Goal: Task Accomplishment & Management: Complete application form

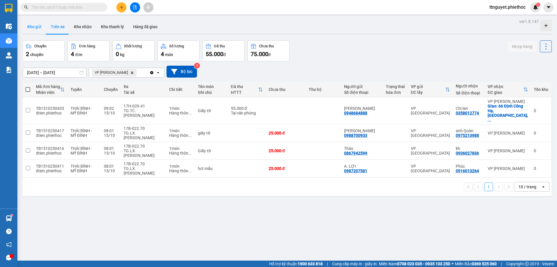
click at [33, 29] on button "Kho gửi" at bounding box center [35, 27] width 24 height 14
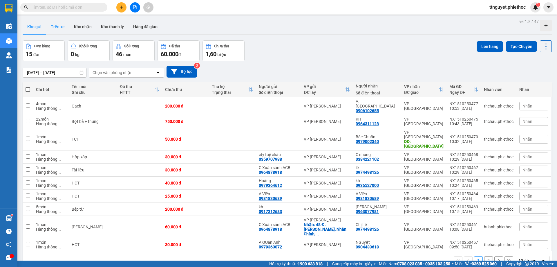
click at [59, 27] on button "Trên xe" at bounding box center [57, 27] width 23 height 14
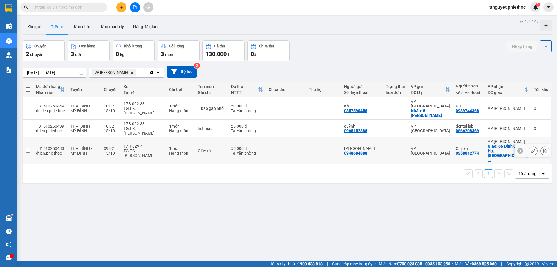
click at [156, 148] on div "TG.TC.[PERSON_NAME]" at bounding box center [144, 152] width 40 height 9
checkbox input "true"
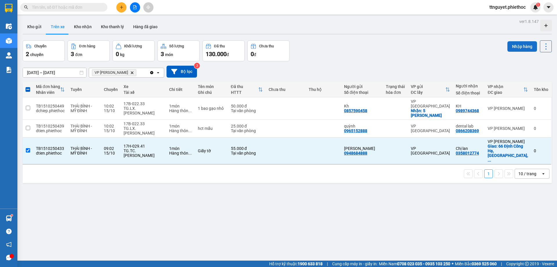
click at [518, 45] on button "Nhập hàng" at bounding box center [523, 46] width 30 height 10
drag, startPoint x: 353, startPoint y: 66, endPoint x: 10, endPoint y: 3, distance: 349.1
click at [353, 66] on div "[DATE] – [DATE] Press the down arrow key to interact with the calendar and sele…" at bounding box center [287, 72] width 529 height 12
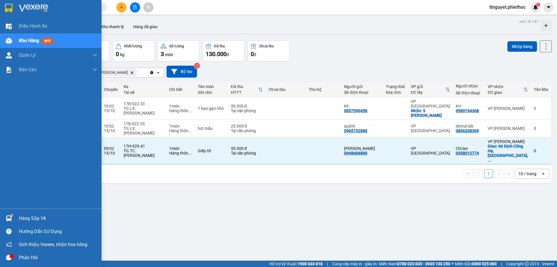
click at [10, 38] on img at bounding box center [9, 41] width 6 height 6
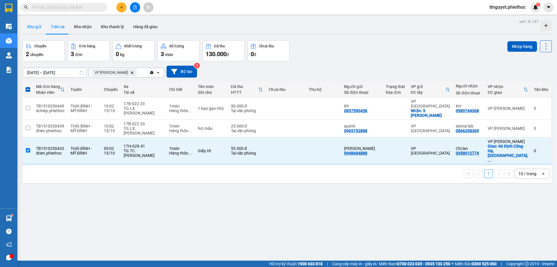
click at [31, 24] on button "Kho gửi" at bounding box center [35, 27] width 24 height 14
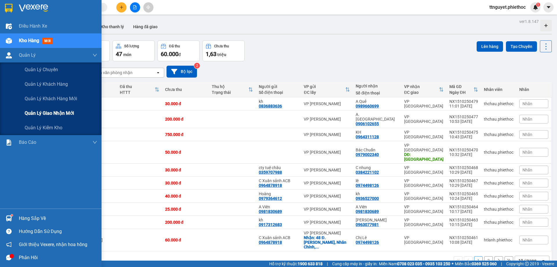
click at [28, 111] on span "Quản lý giao nhận mới" at bounding box center [49, 112] width 49 height 7
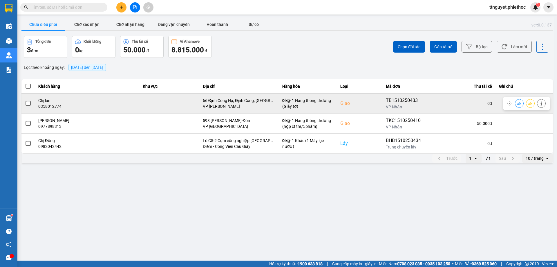
click at [175, 104] on td at bounding box center [169, 103] width 60 height 20
click at [27, 104] on span at bounding box center [28, 103] width 5 height 5
click at [25, 100] on input "checkbox" at bounding box center [25, 100] width 0 height 0
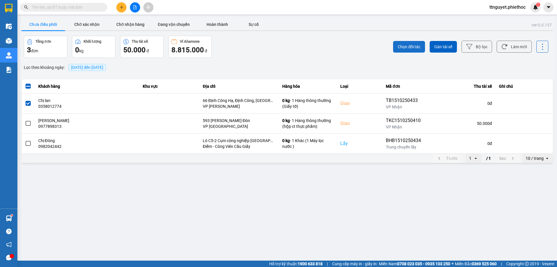
click at [408, 50] on button "Chọn đối tác" at bounding box center [409, 47] width 32 height 12
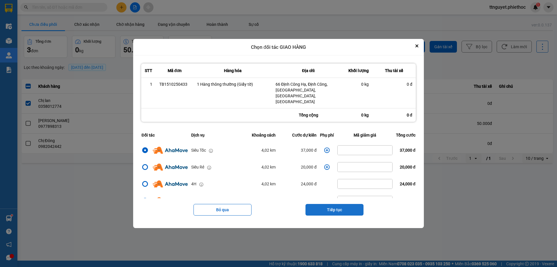
click at [326, 204] on button "Tiếp tục" at bounding box center [335, 210] width 58 height 12
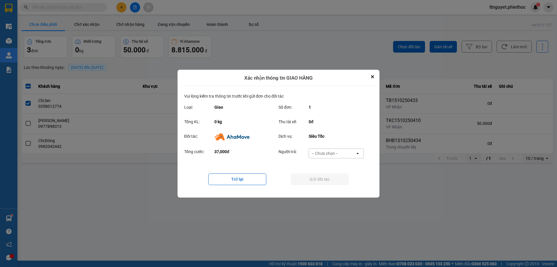
click at [322, 150] on div "-- Chưa chọn --" at bounding box center [332, 153] width 46 height 9
click at [319, 189] on span "Ví Ahamove" at bounding box center [325, 186] width 24 height 6
click at [314, 178] on button "Gửi đối tác" at bounding box center [320, 179] width 58 height 12
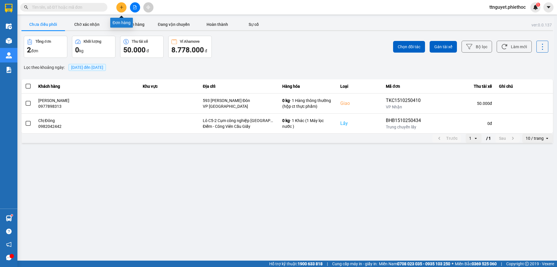
click at [122, 8] on icon "plus" at bounding box center [122, 7] width 4 height 4
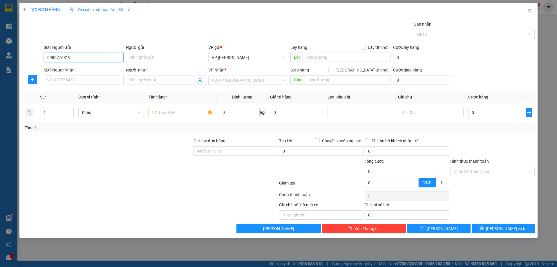
drag, startPoint x: 75, startPoint y: 55, endPoint x: 46, endPoint y: 59, distance: 29.5
click at [46, 59] on input "0986776819" at bounding box center [84, 57] width 80 height 9
type input "0986776819"
click at [67, 81] on input "SĐT Người Nhận" at bounding box center [84, 79] width 80 height 9
paste input "0986776819"
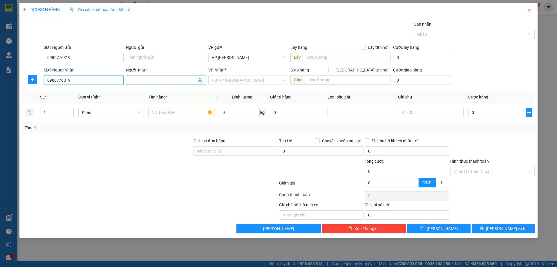
type input "0986776819"
click at [143, 77] on span at bounding box center [166, 79] width 80 height 9
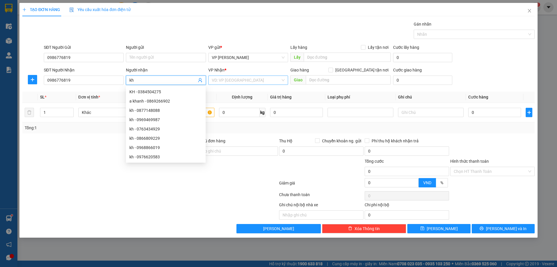
type input "kh"
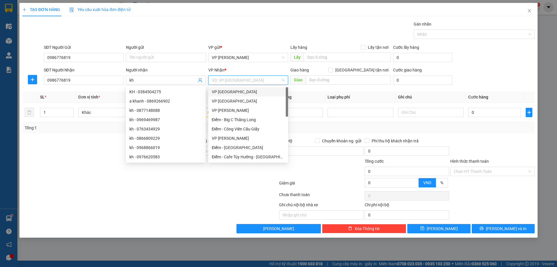
click at [236, 77] on input "search" at bounding box center [246, 80] width 69 height 9
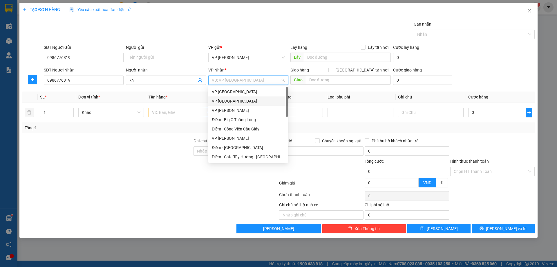
click at [231, 101] on div "VP [GEOGRAPHIC_DATA]" at bounding box center [248, 101] width 73 height 6
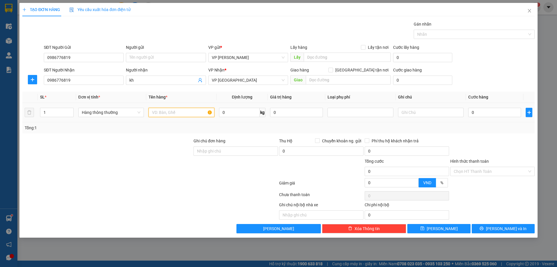
click at [192, 112] on input "text" at bounding box center [182, 112] width 66 height 9
type input "gct"
click at [243, 115] on input "0" at bounding box center [239, 112] width 41 height 9
type input "13"
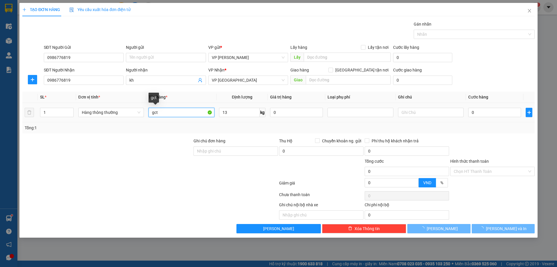
click at [201, 116] on input "gct" at bounding box center [182, 112] width 66 height 9
type input "40.000"
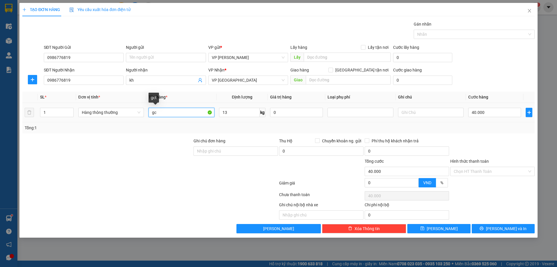
type input "g"
type input "hct"
click at [500, 172] on input "Hình thức thanh toán" at bounding box center [490, 171] width 73 height 9
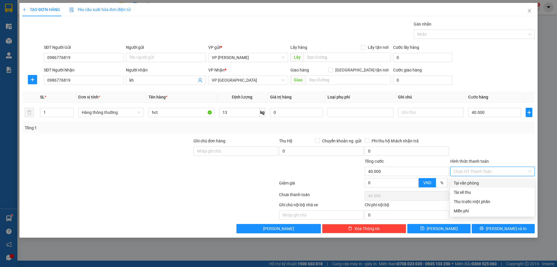
click at [495, 184] on div "Tại văn phòng" at bounding box center [492, 183] width 77 height 6
type input "0"
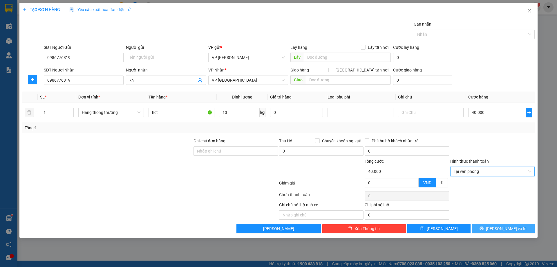
click at [487, 228] on button "[PERSON_NAME] và In" at bounding box center [503, 228] width 63 height 9
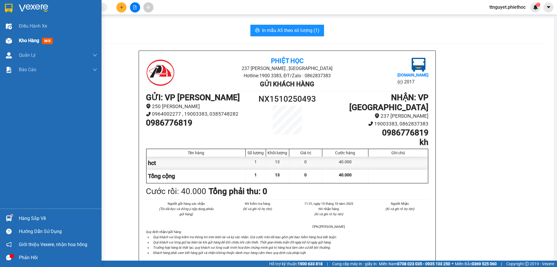
click at [9, 39] on img at bounding box center [9, 41] width 6 height 6
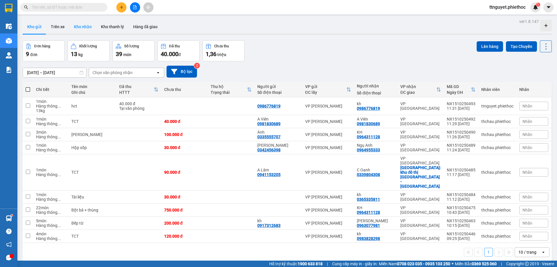
click at [81, 24] on button "Kho nhận" at bounding box center [82, 27] width 27 height 14
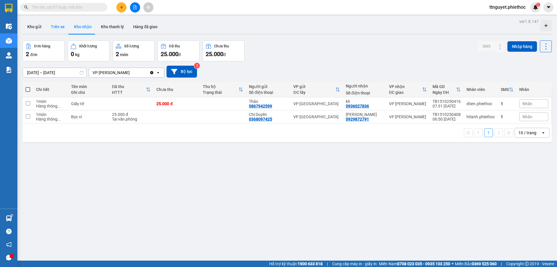
click at [62, 26] on button "Trên xe" at bounding box center [57, 27] width 23 height 14
type input "[DATE] – [DATE]"
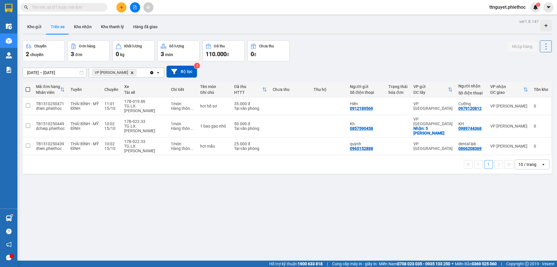
click at [125, 9] on button at bounding box center [121, 7] width 10 height 10
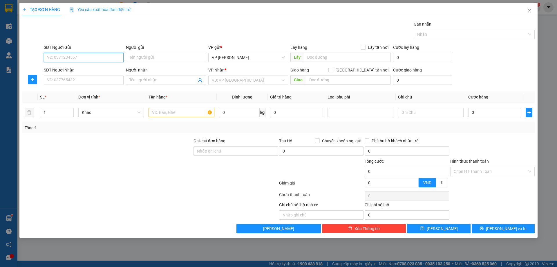
click at [84, 60] on input "SĐT Người Gửi" at bounding box center [84, 57] width 80 height 9
click at [61, 56] on input "SĐT Người Gửi" at bounding box center [84, 57] width 80 height 9
type input "0977488597"
click at [63, 69] on div "0977488597 - kh" at bounding box center [83, 69] width 73 height 6
type input "kh"
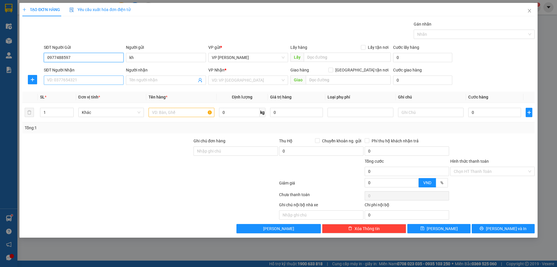
type input "0977488597"
click at [61, 78] on input "SĐT Người Nhận" at bounding box center [84, 79] width 80 height 9
type input "0988288291"
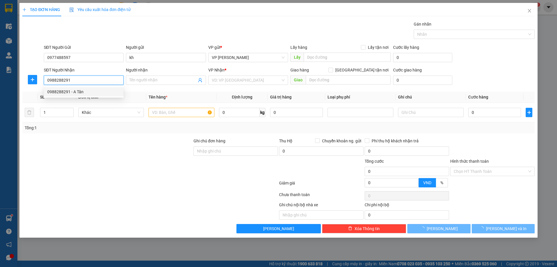
click at [66, 92] on div "0988288291 - A Tân" at bounding box center [83, 92] width 73 height 6
type input "A Tân"
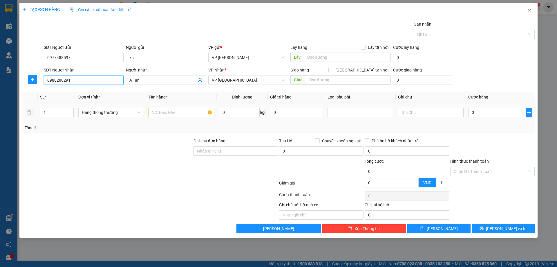
type input "0988288291"
click at [172, 112] on input "text" at bounding box center [182, 112] width 66 height 9
type input "thanh dai"
click at [494, 115] on input "0" at bounding box center [494, 112] width 53 height 9
type input "01"
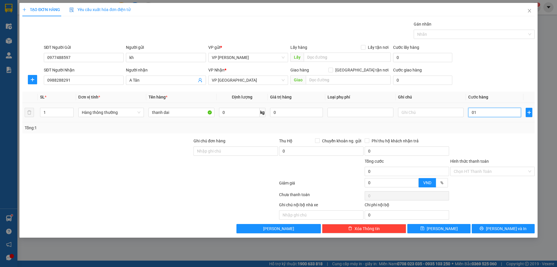
type input "1"
type input "010"
type input "10"
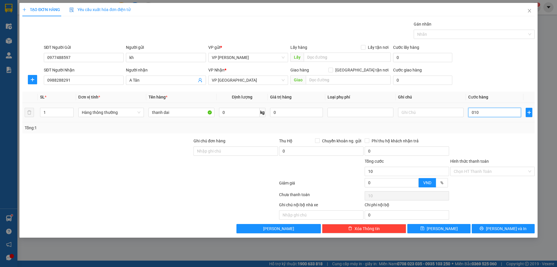
type input "0.100"
type input "100"
type input "01.000"
type input "1.000"
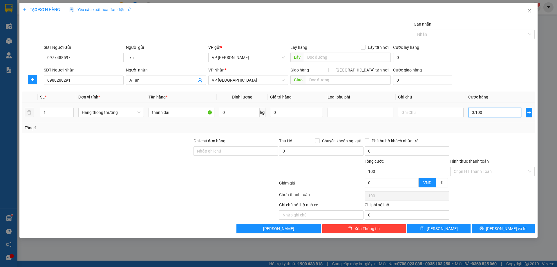
type input "1.000"
type input "1.000.000"
click at [487, 203] on div "Ghi chú nội bộ nhà xe Chi phí nội bộ 0" at bounding box center [279, 210] width 514 height 18
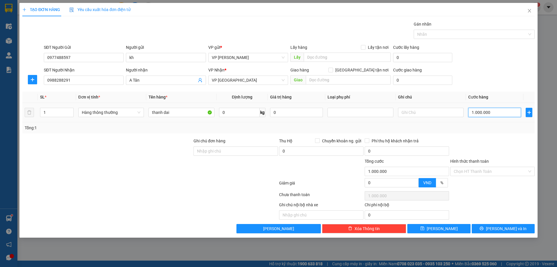
click at [502, 110] on input "1.000.000" at bounding box center [494, 112] width 53 height 9
type input "0"
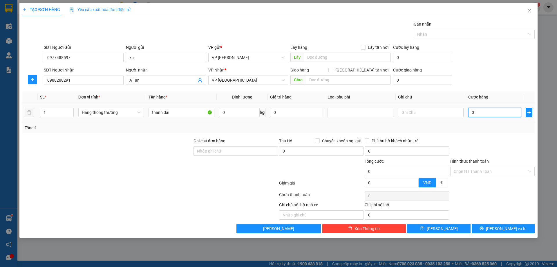
type input "01"
type input "1"
type input "010"
type input "10"
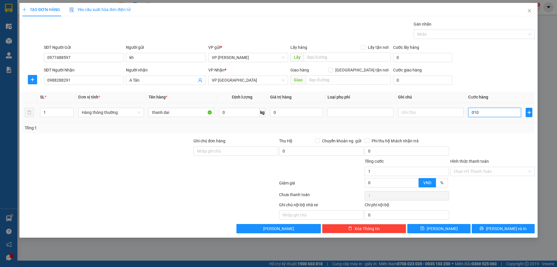
type input "10"
type input "0.100"
type input "100"
type input "100.000"
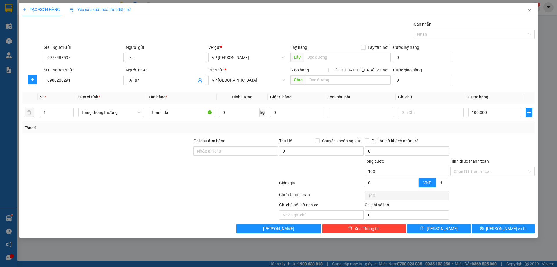
type input "100.000"
click at [501, 139] on div at bounding box center [493, 148] width 86 height 20
click at [484, 228] on icon "printer" at bounding box center [482, 228] width 4 height 4
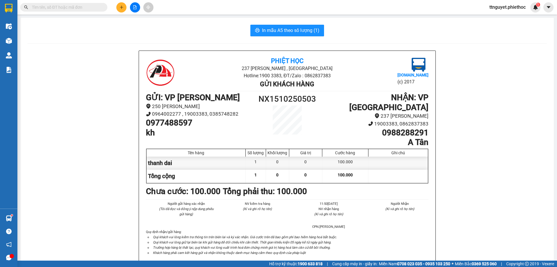
click at [120, 8] on icon "plus" at bounding box center [122, 7] width 4 height 4
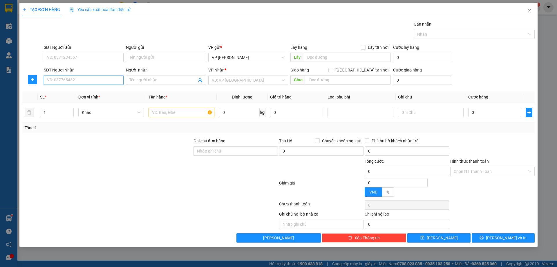
click at [82, 80] on input "SĐT Người Nhận" at bounding box center [84, 79] width 80 height 9
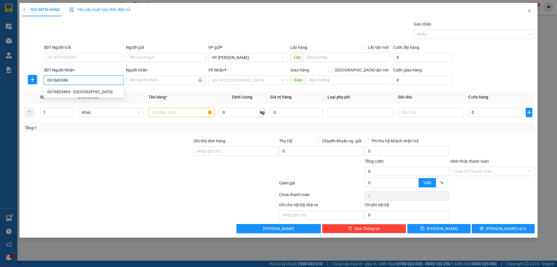
type input "0976833869"
click at [78, 91] on div "0976833869 - [GEOGRAPHIC_DATA]" at bounding box center [83, 92] width 73 height 6
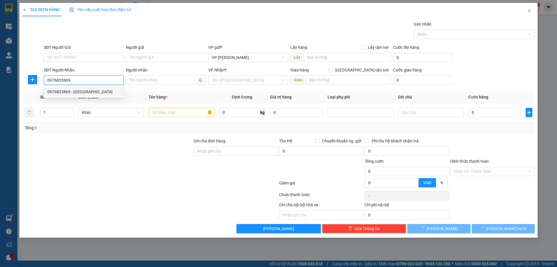
type input "Chị Trang"
type input "N4 [GEOGRAPHIC_DATA]"
type input "5.000"
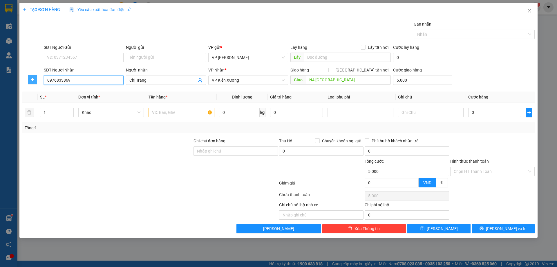
type input "0976833869"
click at [35, 77] on button "button" at bounding box center [32, 79] width 9 height 9
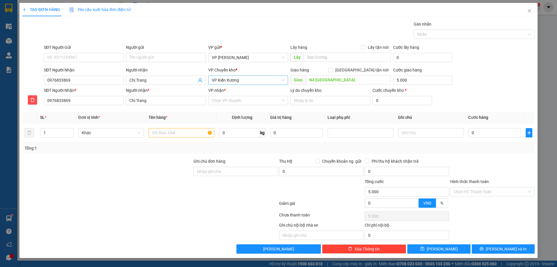
click at [227, 79] on span "VP Kiến Xương" at bounding box center [248, 80] width 73 height 9
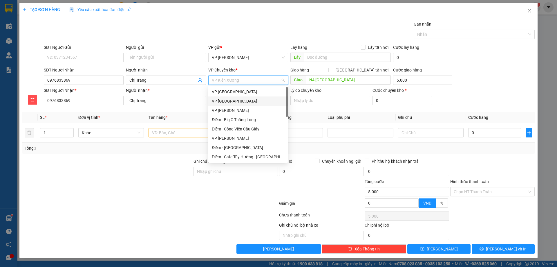
click at [230, 101] on div "VP [GEOGRAPHIC_DATA]" at bounding box center [248, 101] width 73 height 6
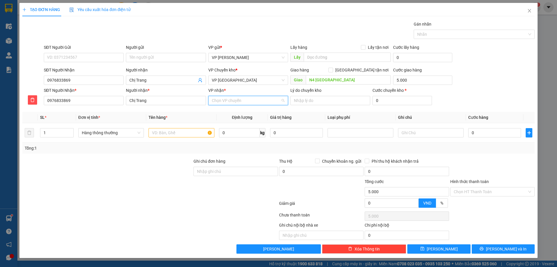
click at [220, 103] on input "VP nhận *" at bounding box center [246, 100] width 69 height 9
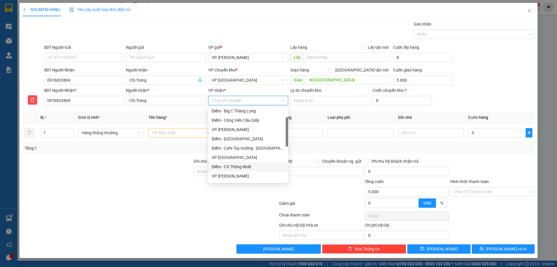
scroll to position [87, 0]
click at [234, 165] on div "VP Kiến Xương" at bounding box center [248, 164] width 73 height 6
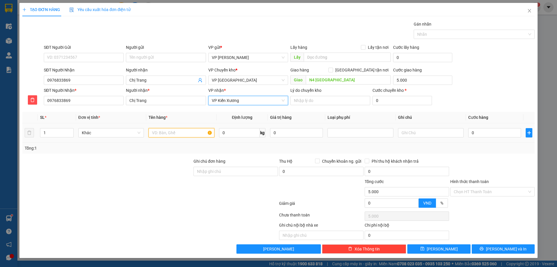
click at [179, 133] on input "text" at bounding box center [182, 132] width 66 height 9
type input "bọc tròn"
click at [491, 133] on input "0" at bounding box center [494, 132] width 53 height 9
type input "02"
type input "5.002"
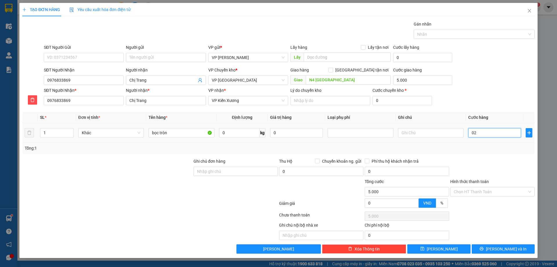
type input "5.002"
type input "0"
type input "5.000"
type input "03"
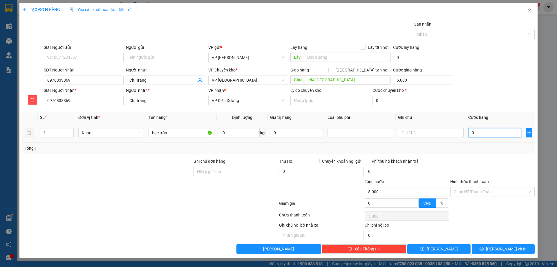
type input "5.003"
type input "030"
type input "5.030"
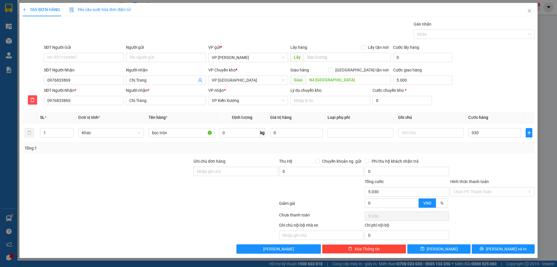
type input "30.000"
type input "35.000"
click at [547, 88] on div "TẠO ĐƠN HÀNG Yêu cầu xuất hóa đơn điện tử Transit Pickup Surcharge Ids Transit …" at bounding box center [278, 133] width 557 height 267
click at [484, 249] on icon "printer" at bounding box center [482, 249] width 4 height 4
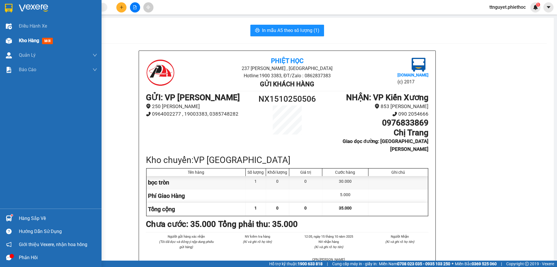
click at [7, 40] on img at bounding box center [9, 41] width 6 height 6
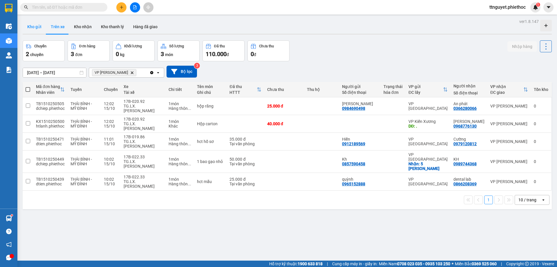
click at [36, 28] on button "Kho gửi" at bounding box center [35, 27] width 24 height 14
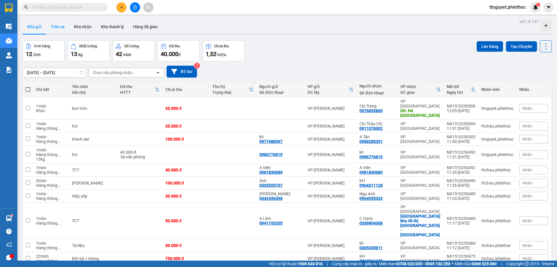
click at [56, 24] on button "Trên xe" at bounding box center [57, 27] width 23 height 14
